Goal: Register for event/course

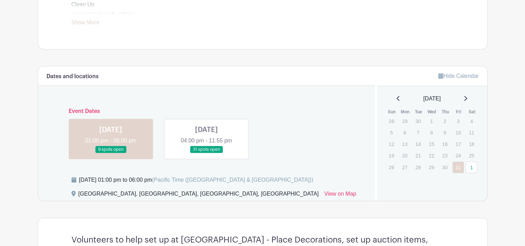
scroll to position [416, 0]
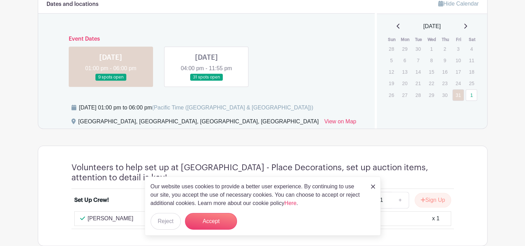
click at [369, 187] on div "Our website uses cookies to provide a better user experience. By continuing to …" at bounding box center [263, 205] width 236 height 59
click at [374, 187] on img at bounding box center [373, 186] width 4 height 4
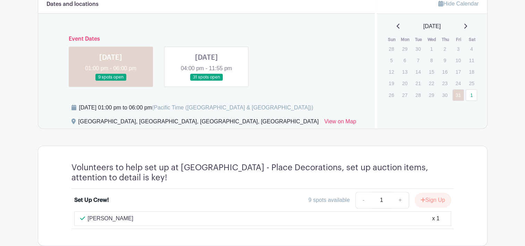
click at [111, 81] on link at bounding box center [111, 81] width 0 height 0
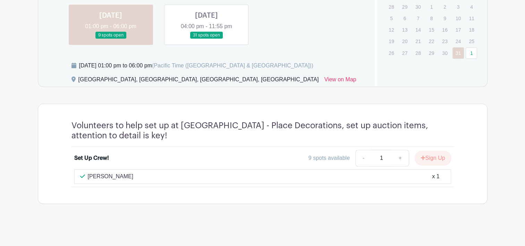
scroll to position [389, 0]
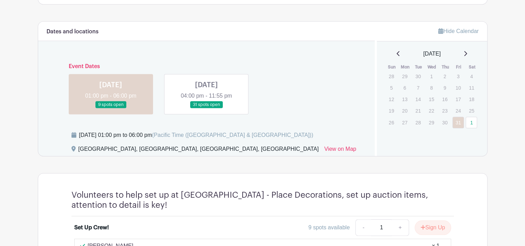
click at [111, 108] on link at bounding box center [111, 108] width 0 height 0
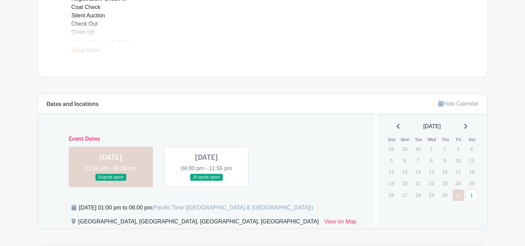
scroll to position [354, 0]
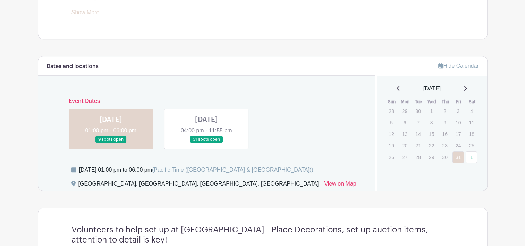
click at [206, 143] on link at bounding box center [206, 143] width 0 height 0
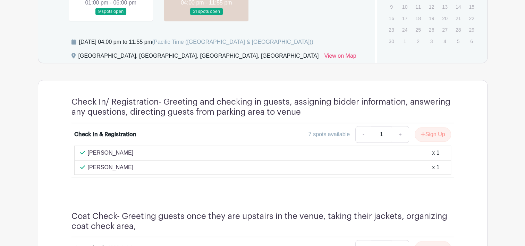
scroll to position [493, 0]
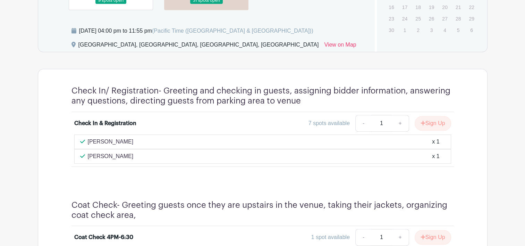
click at [383, 122] on input "1" at bounding box center [381, 123] width 21 height 17
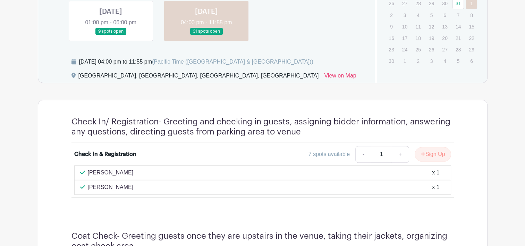
scroll to position [418, 0]
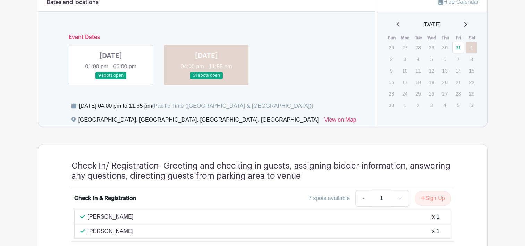
click at [111, 79] on link at bounding box center [111, 79] width 0 height 0
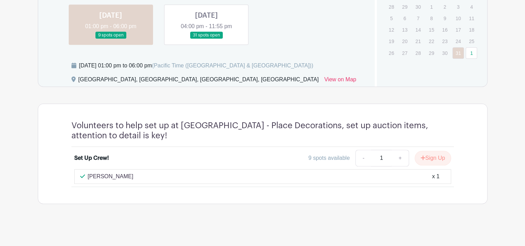
scroll to position [389, 0]
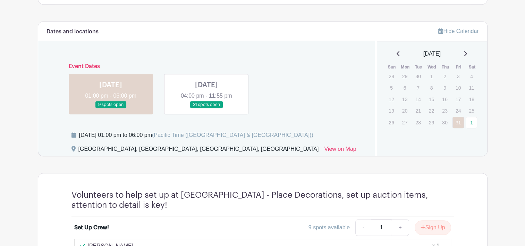
click at [206, 108] on link at bounding box center [206, 108] width 0 height 0
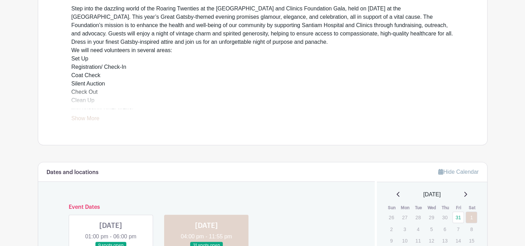
scroll to position [215, 0]
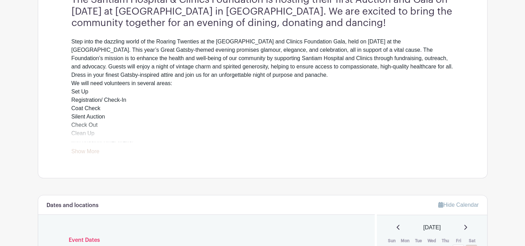
click at [86, 149] on link "Show More" at bounding box center [85, 152] width 28 height 9
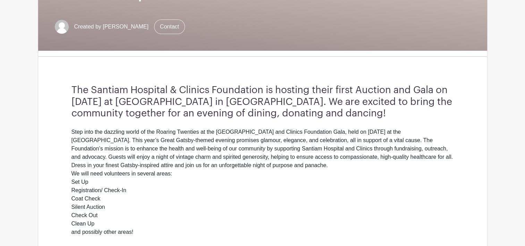
scroll to position [111, 0]
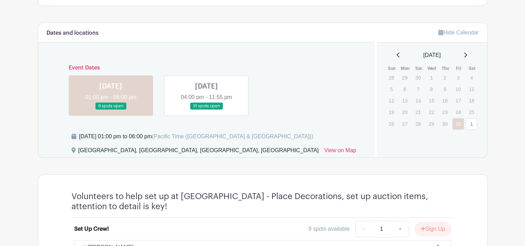
scroll to position [389, 0]
